Goal: Download file/media

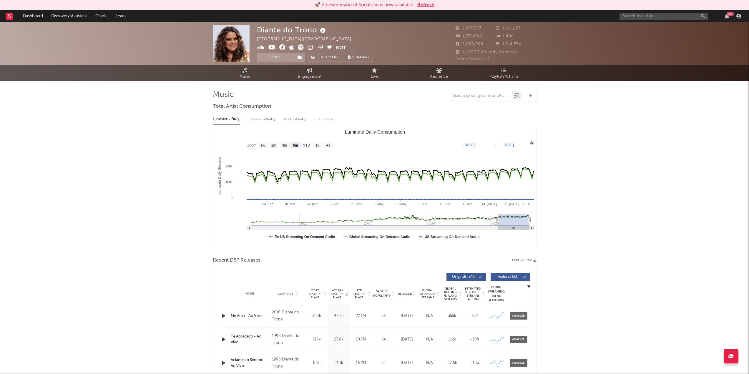
select select "6m"
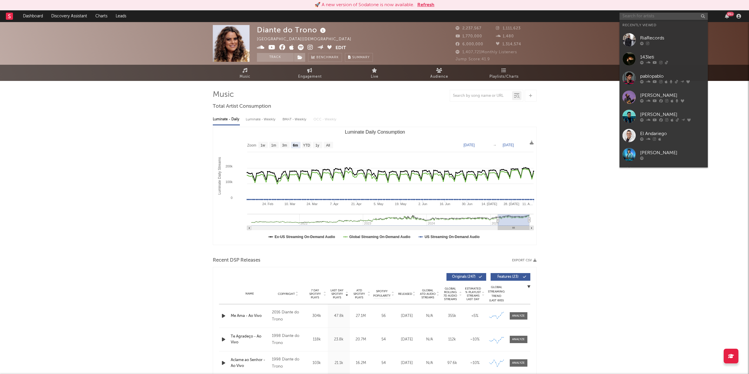
drag, startPoint x: 648, startPoint y: 16, endPoint x: 630, endPoint y: 17, distance: 17.7
click at [630, 17] on input "text" at bounding box center [663, 16] width 88 height 7
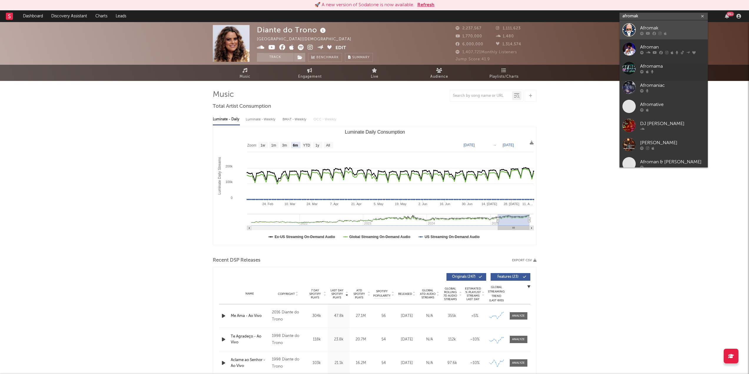
type input "afromak"
click at [629, 28] on div at bounding box center [628, 29] width 13 height 13
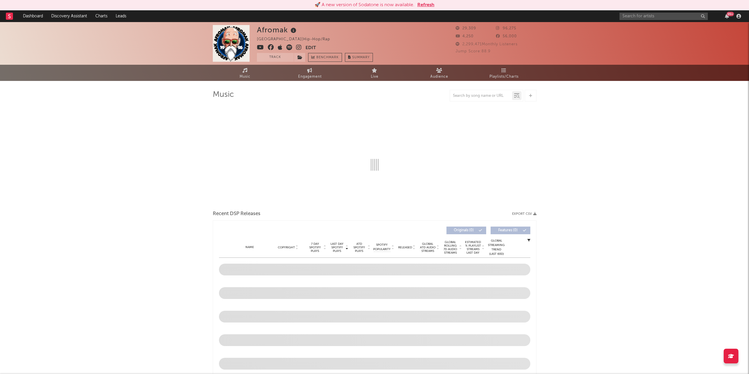
select select "6m"
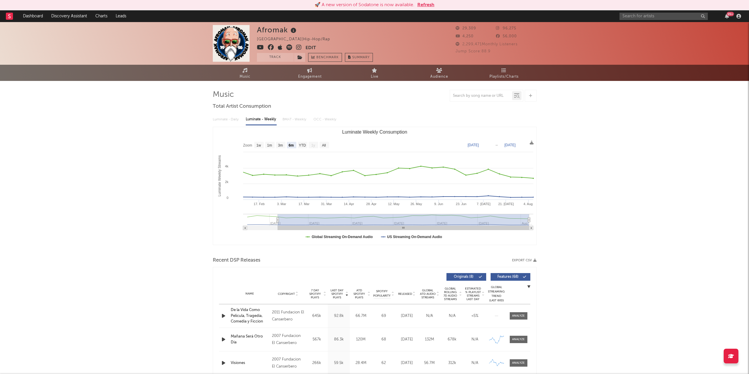
click at [529, 261] on button "Export CSV" at bounding box center [524, 261] width 24 height 4
